Goal: Find specific page/section: Find specific page/section

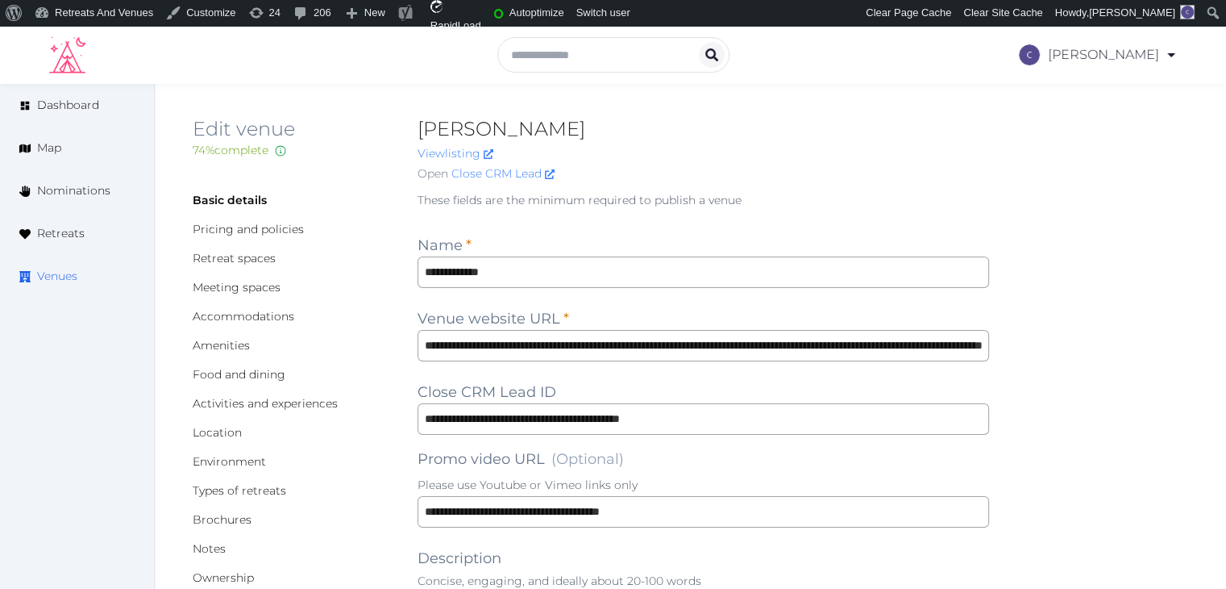
click at [57, 278] on span "Venues" at bounding box center [57, 276] width 40 height 17
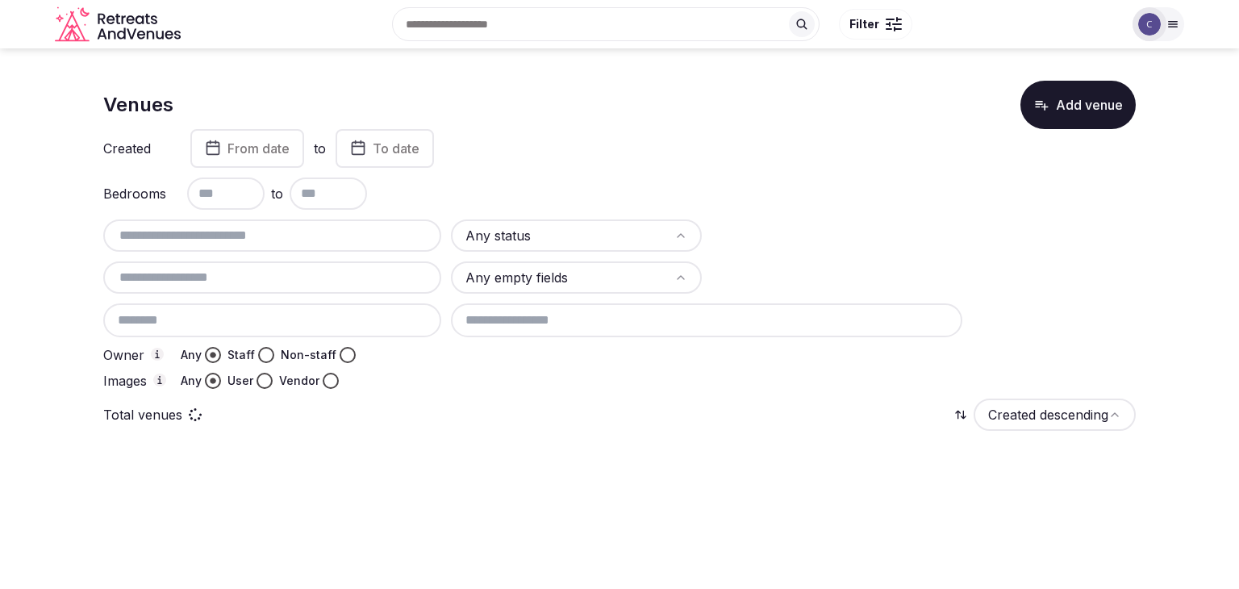
click at [245, 236] on input "text" at bounding box center [272, 235] width 325 height 19
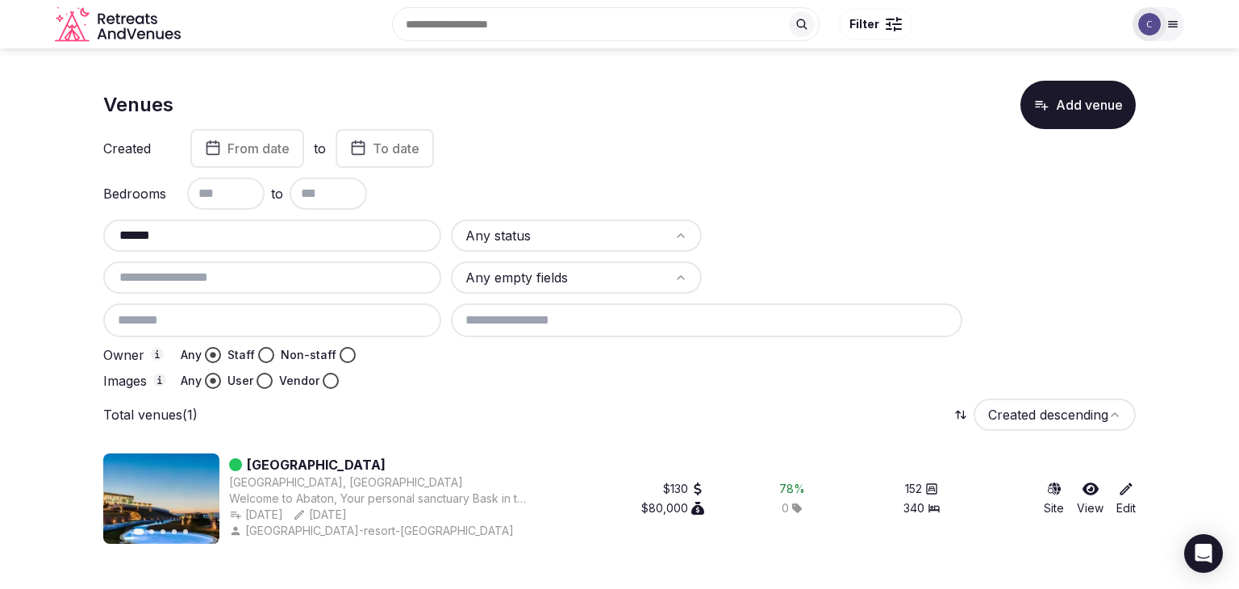
type input "******"
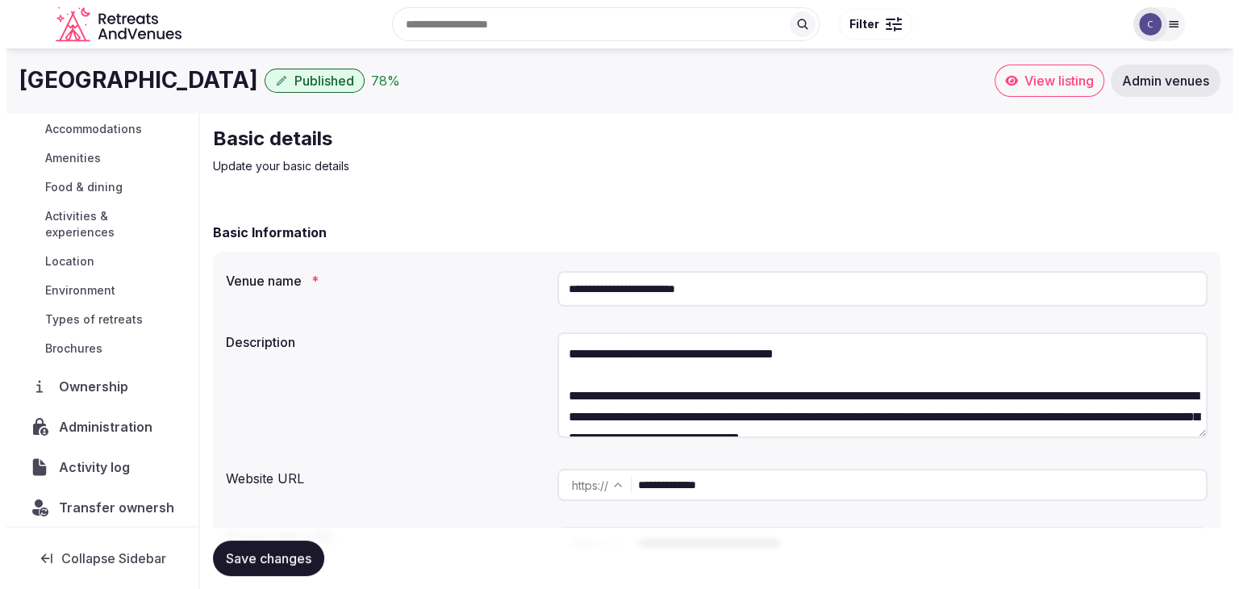
scroll to position [171, 0]
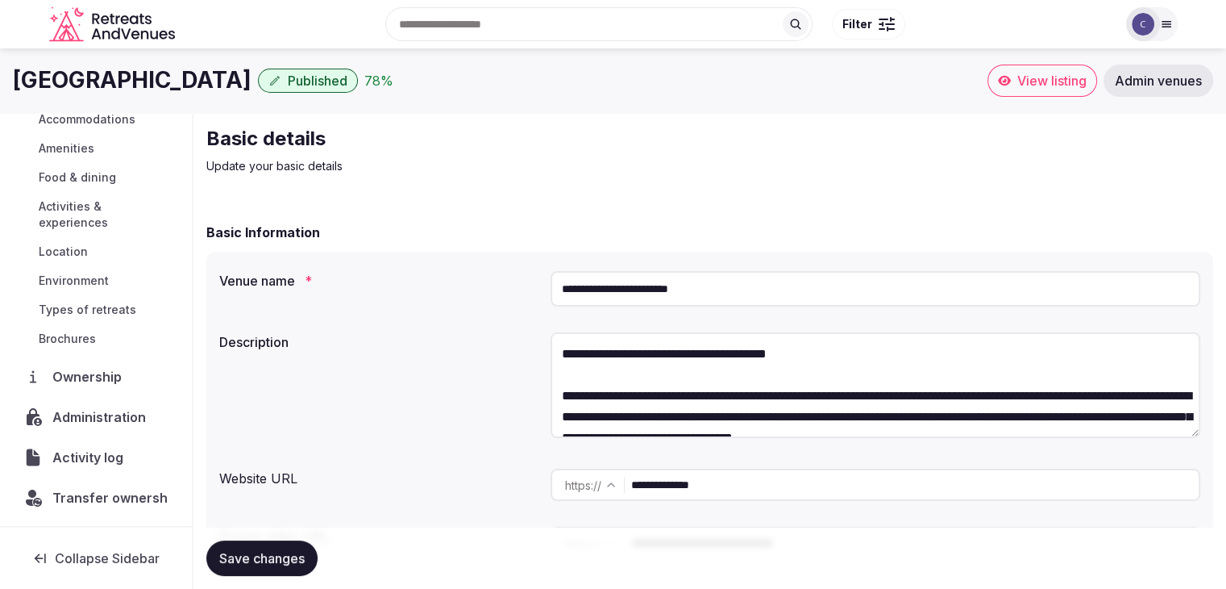
click at [111, 452] on span "Activity log" at bounding box center [90, 457] width 77 height 19
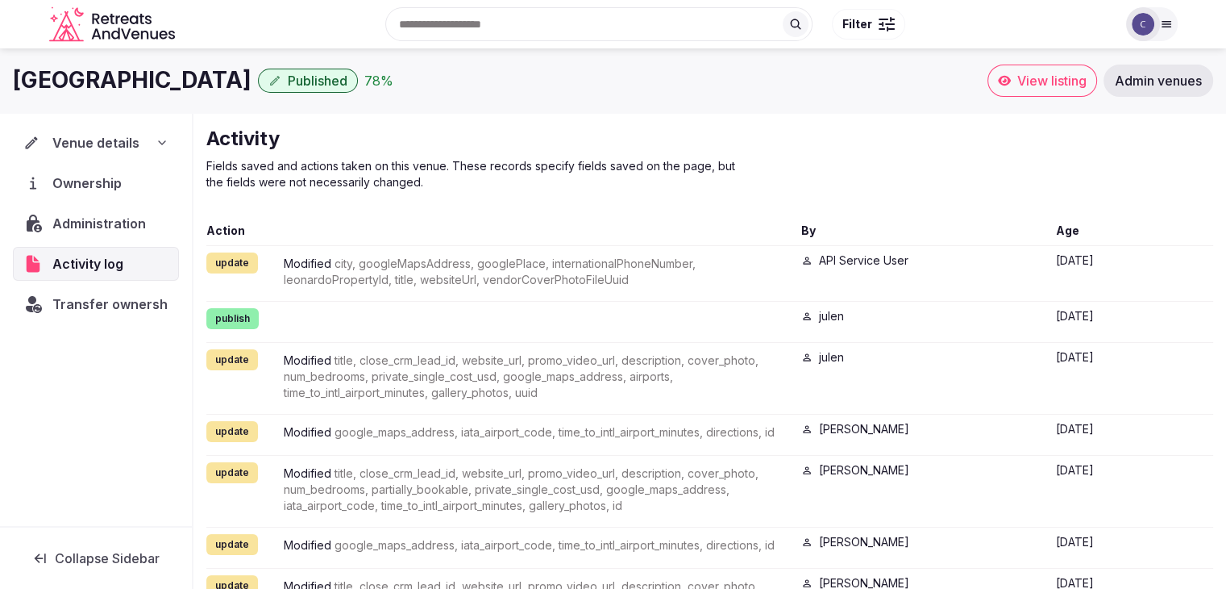
click at [123, 142] on span "Venue details" at bounding box center [95, 142] width 87 height 19
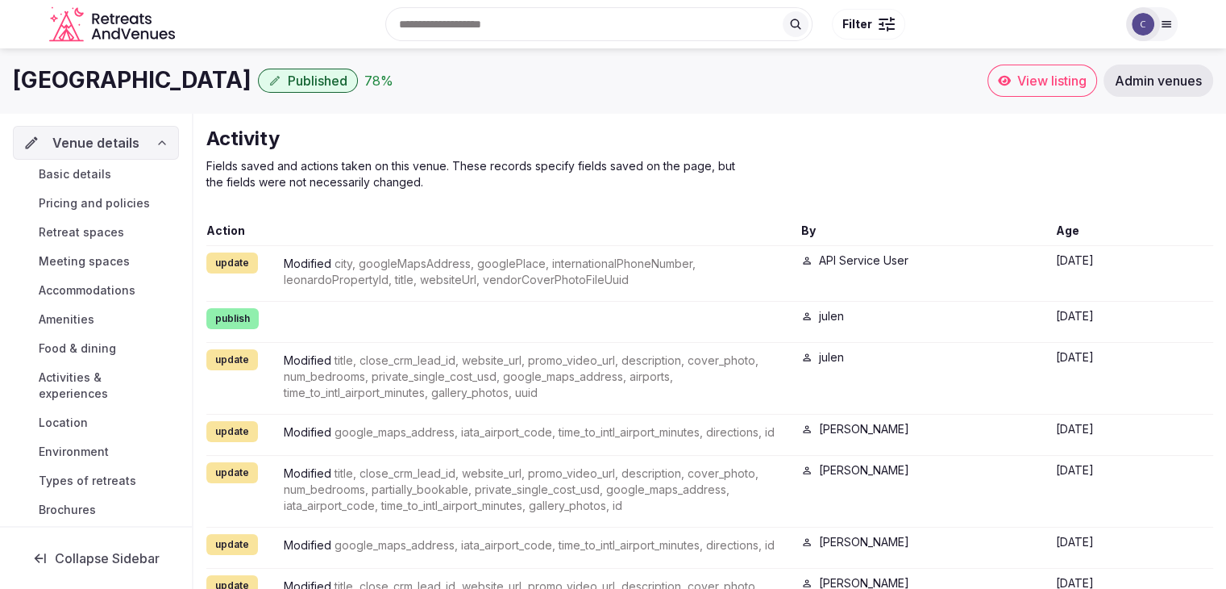
click at [110, 175] on link "Basic details" at bounding box center [96, 174] width 166 height 23
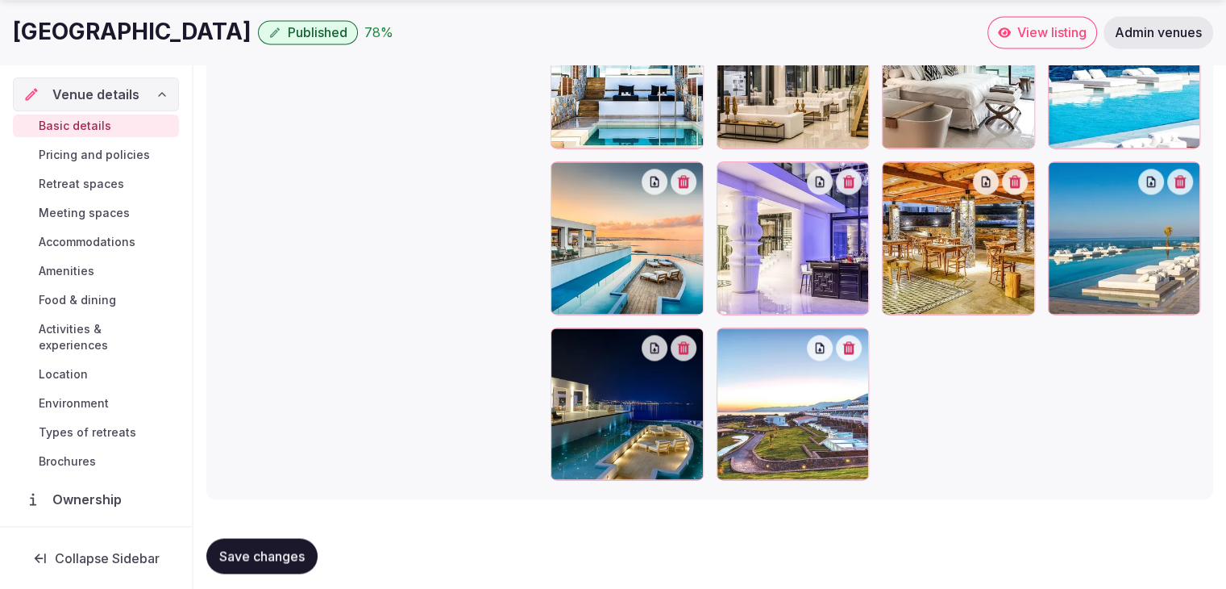
scroll to position [2429, 0]
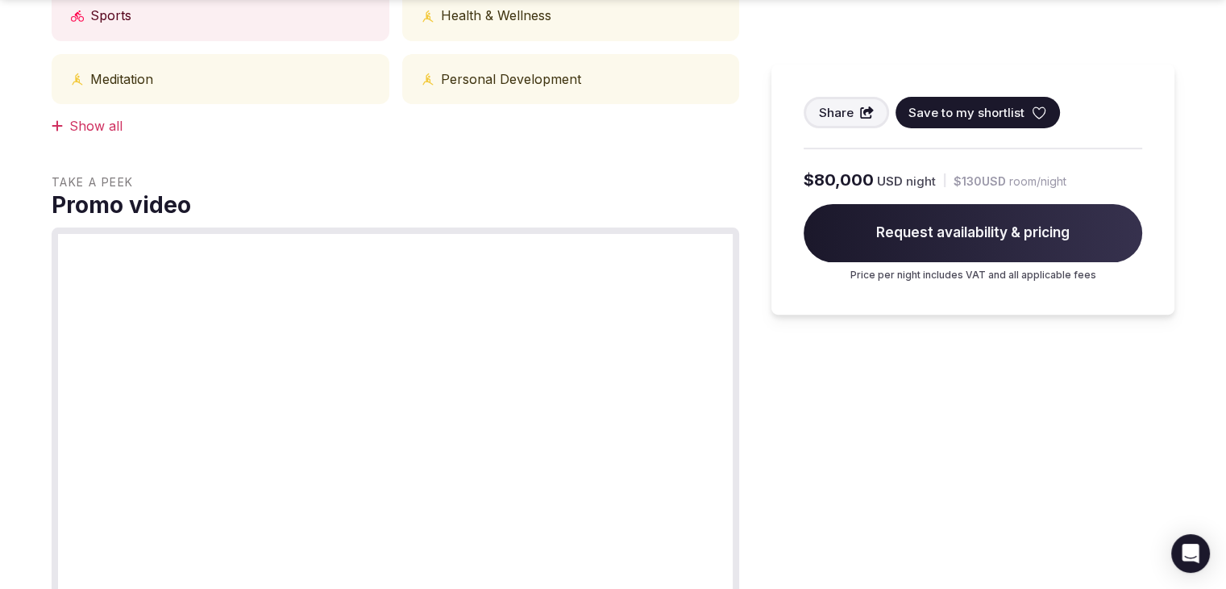
scroll to position [887, 0]
